Goal: Find contact information: Obtain details needed to contact an individual or organization

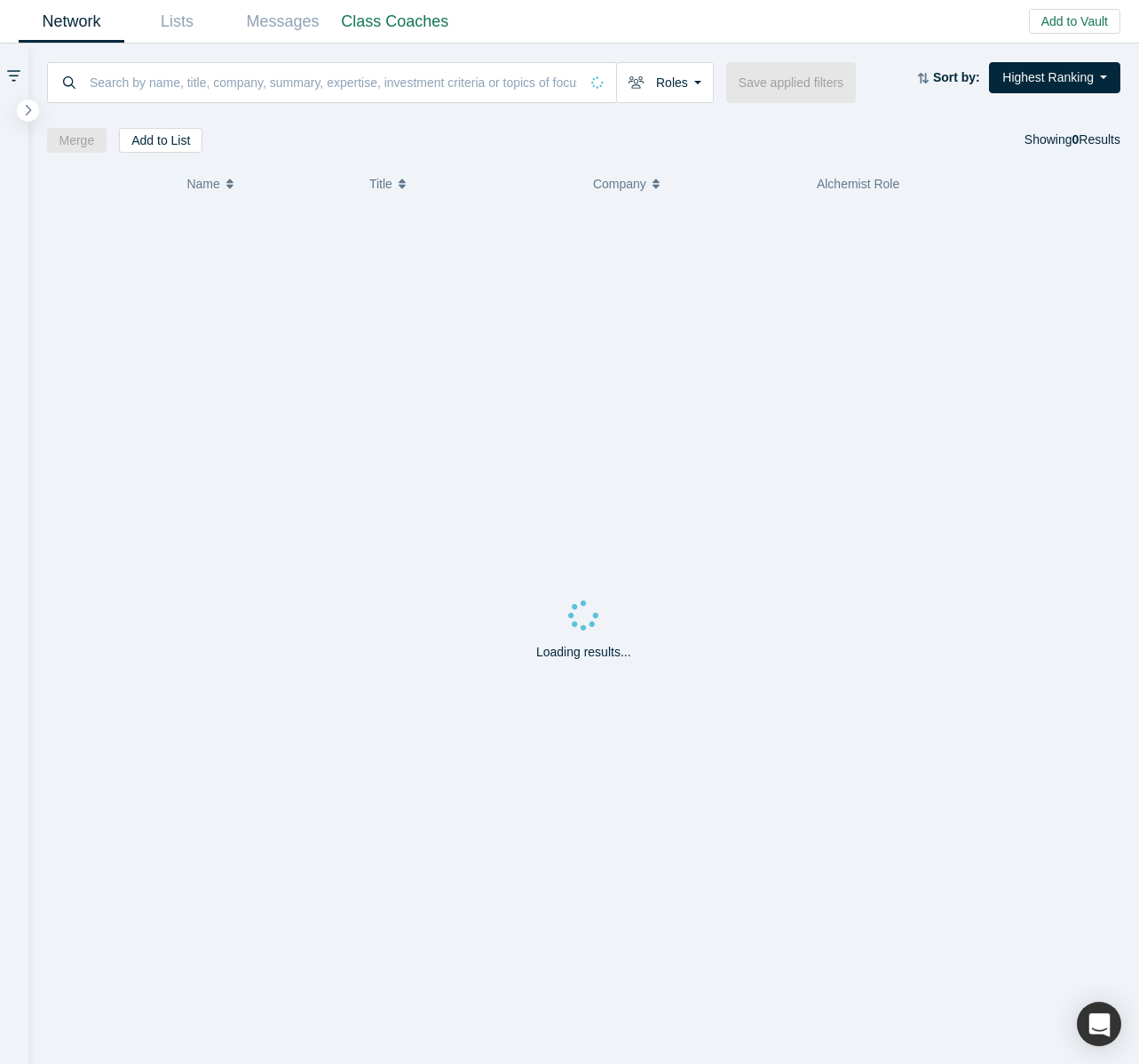
click at [239, 87] on input at bounding box center [333, 82] width 491 height 42
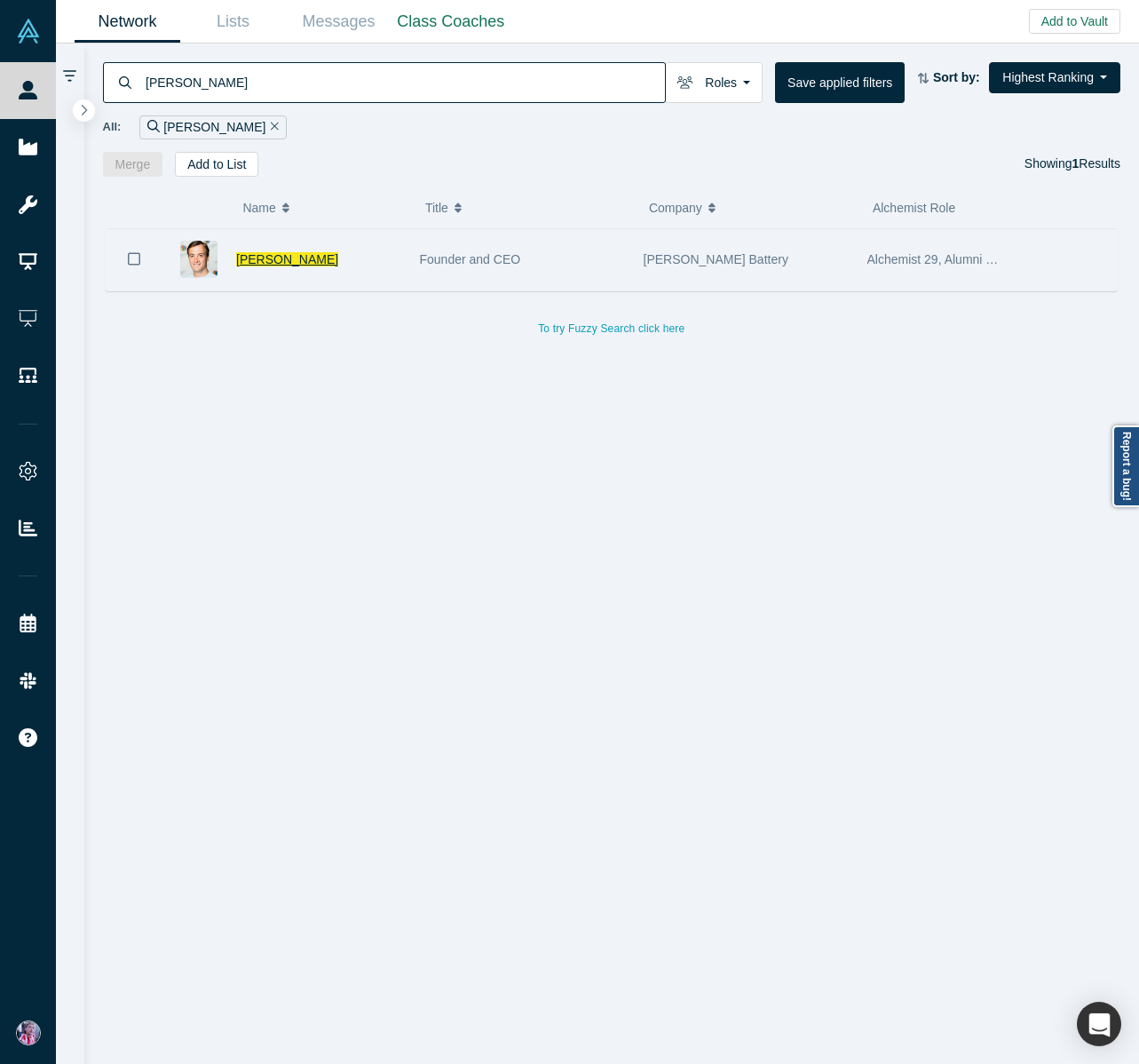
type input "[PERSON_NAME]"
click at [271, 262] on span "[PERSON_NAME]" at bounding box center [287, 259] width 102 height 14
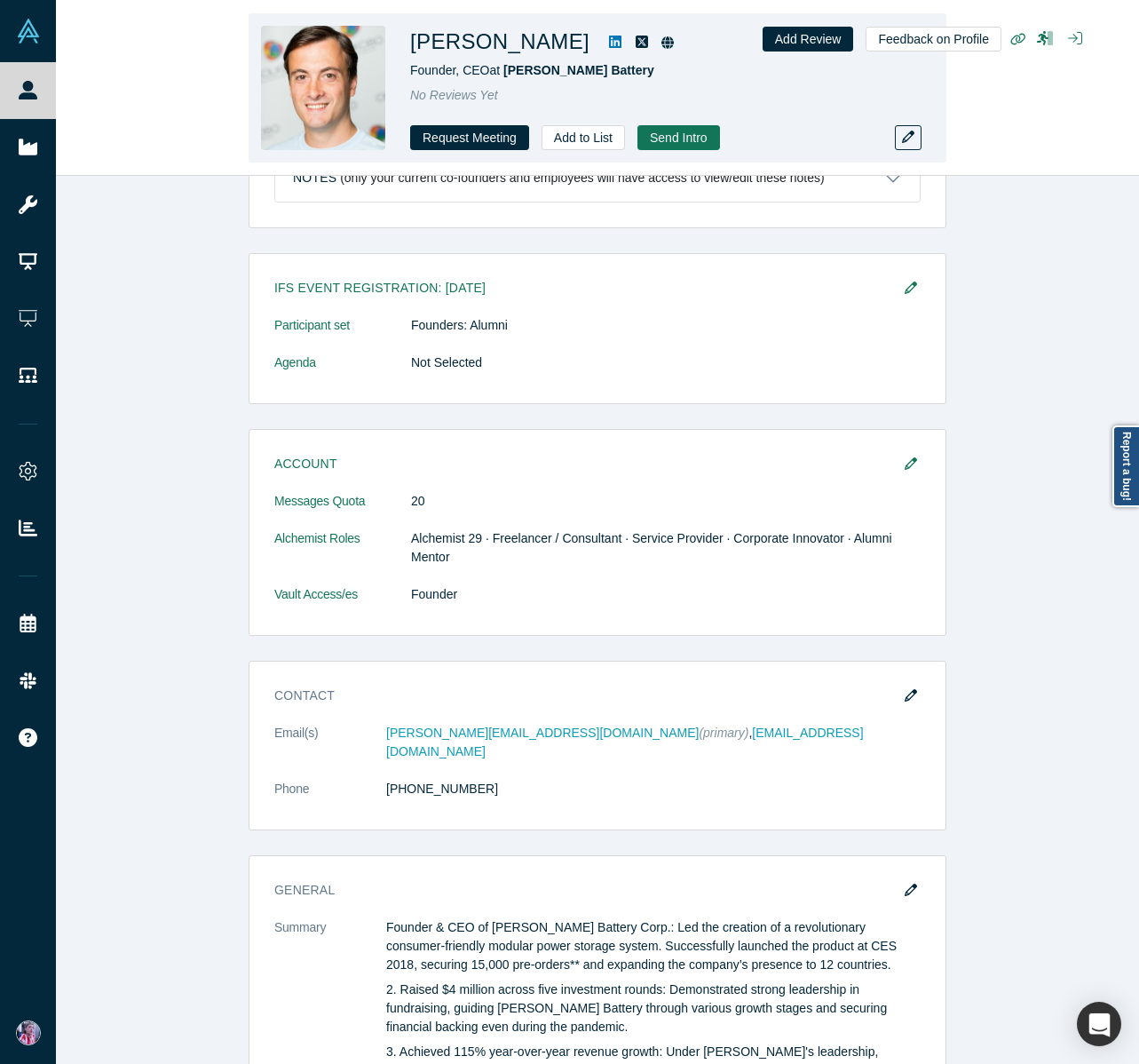
scroll to position [80, 0]
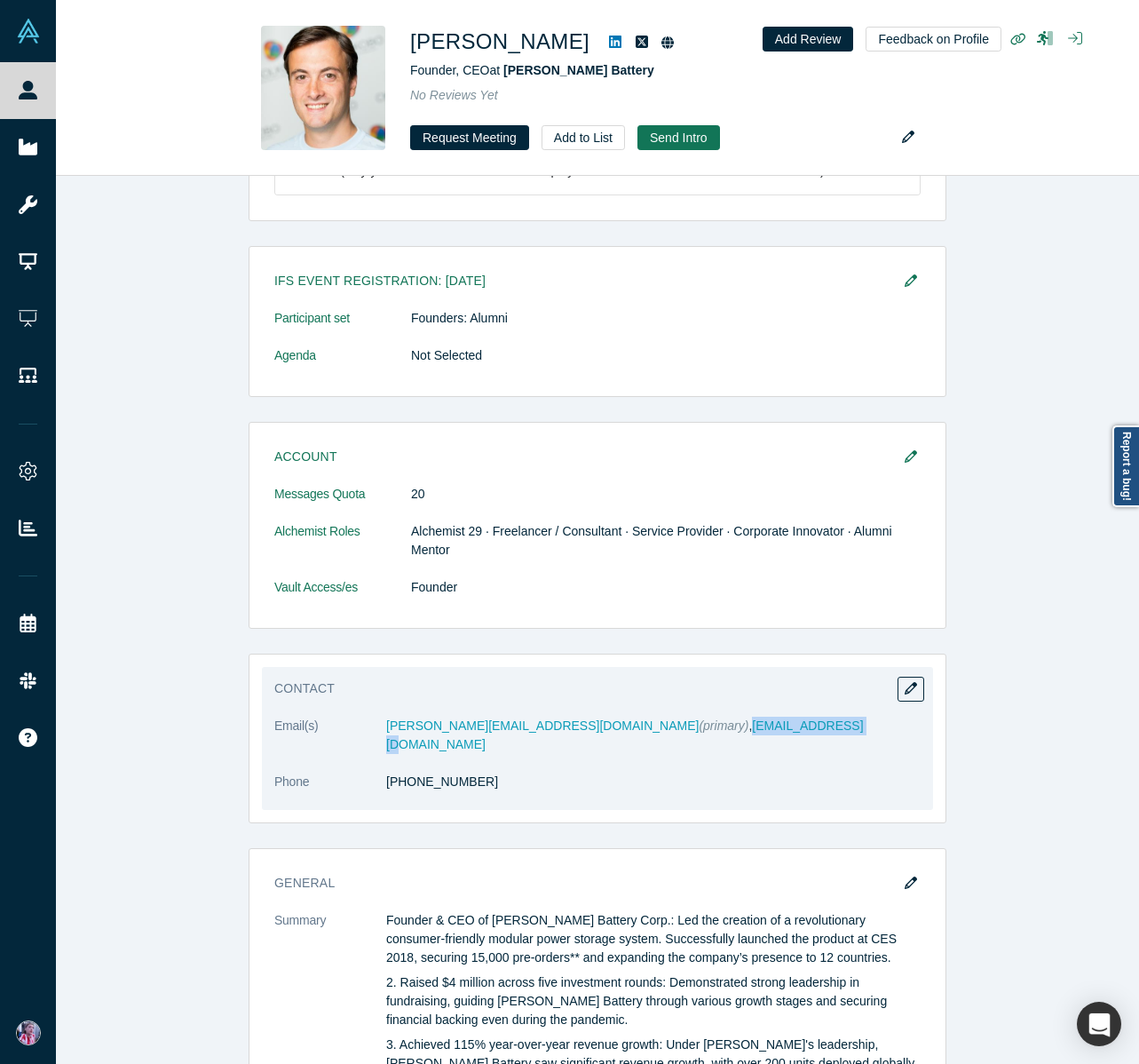
drag, startPoint x: 612, startPoint y: 725, endPoint x: 735, endPoint y: 727, distance: 123.4
click at [735, 727] on dd "[PERSON_NAME][EMAIL_ADDRESS][DOMAIN_NAME] (primary) , [EMAIL_ADDRESS][DOMAIN_NA…" at bounding box center [653, 734] width 534 height 37
copy dd "[EMAIL_ADDRESS][DOMAIN_NAME]"
